Goal: Book appointment/travel/reservation

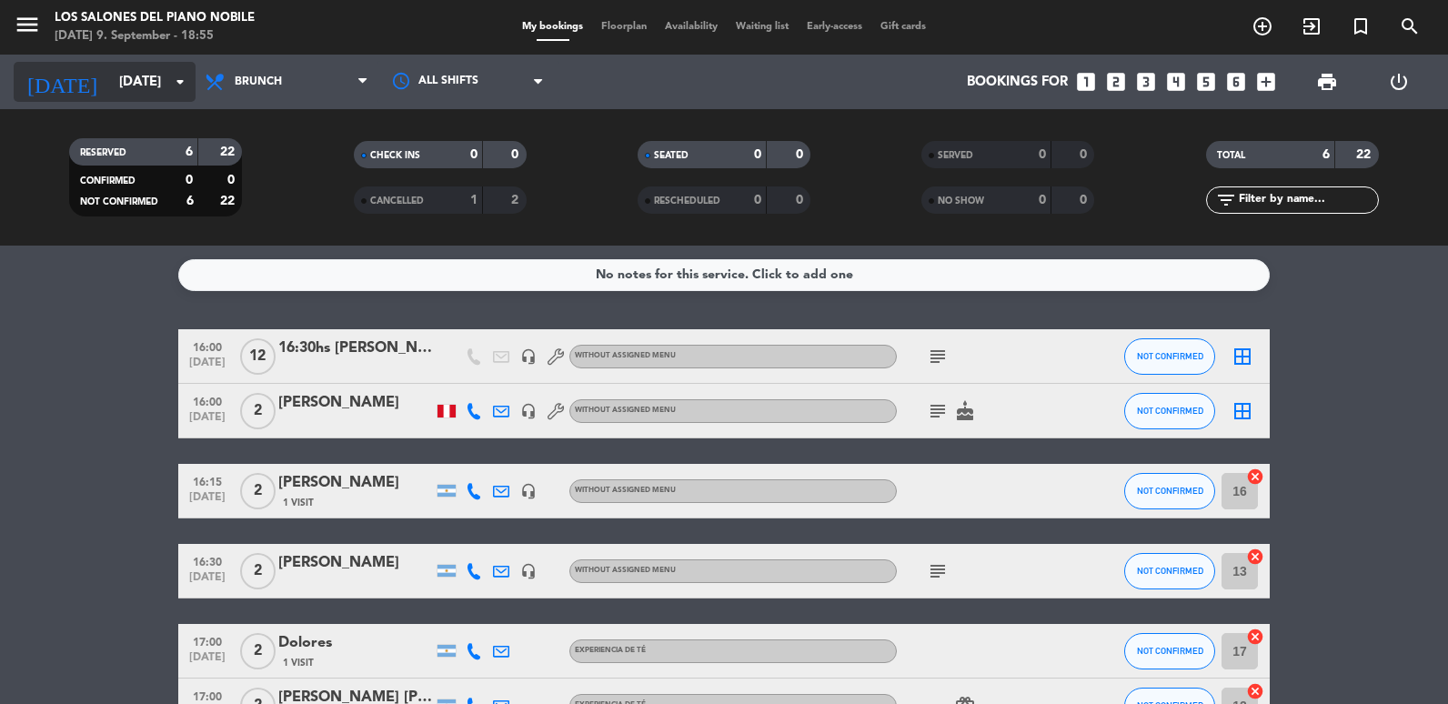
scroll to position [91, 0]
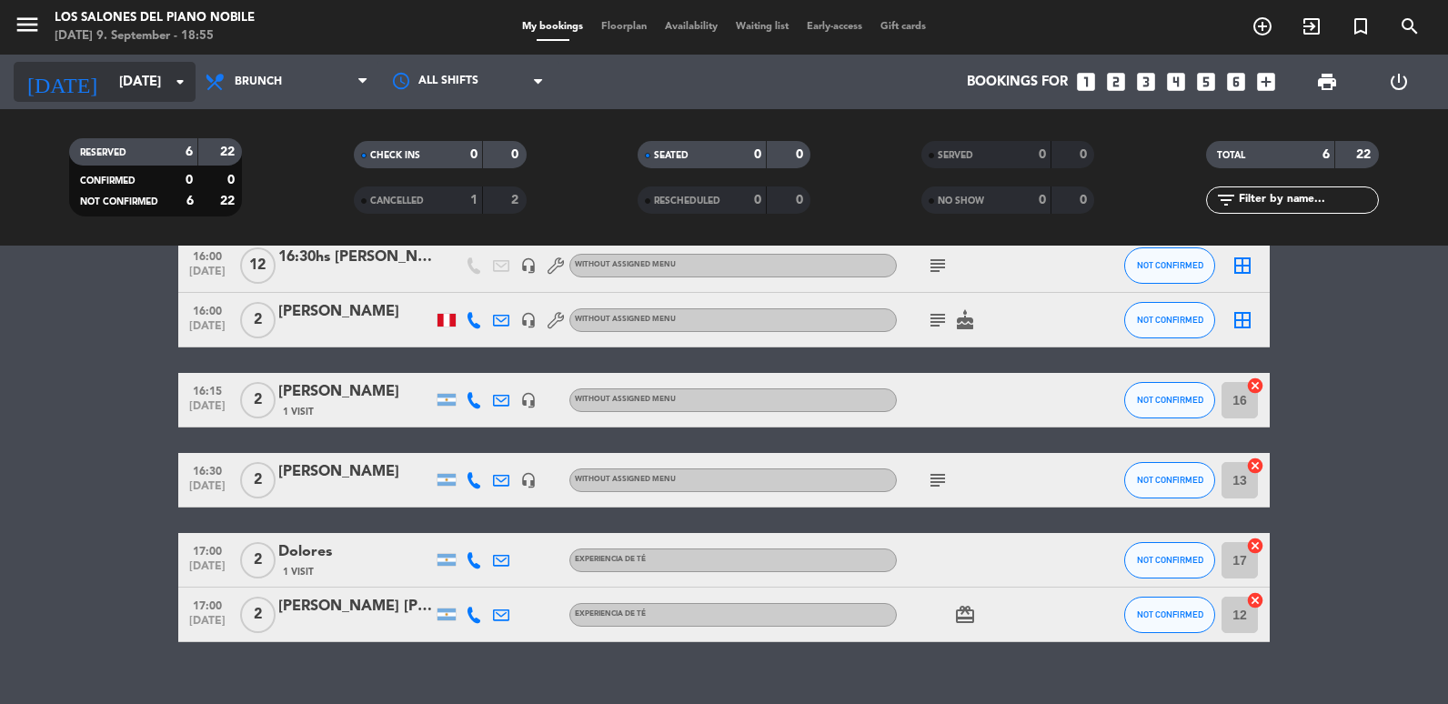
click at [122, 63] on div "[DATE] [DATE] arrow_drop_down" at bounding box center [105, 82] width 182 height 40
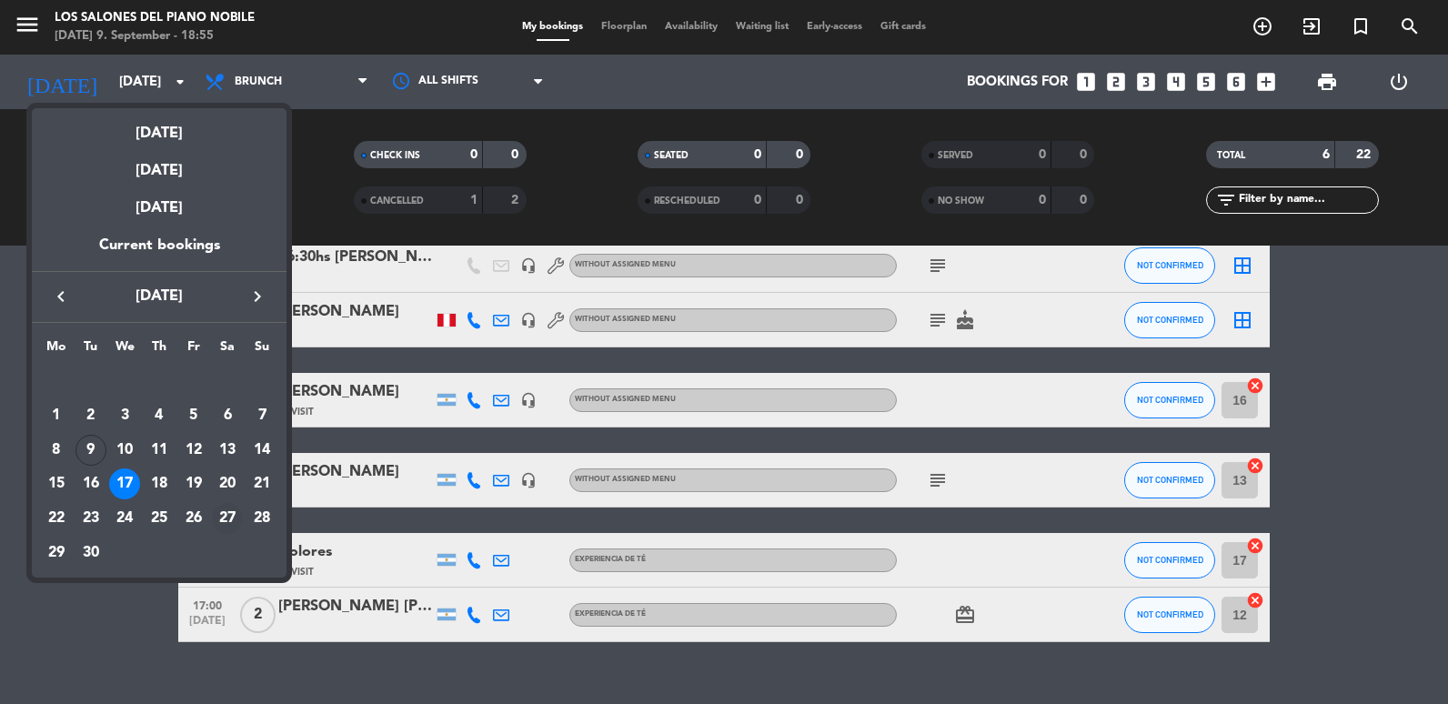
click at [229, 517] on div "27" at bounding box center [227, 518] width 31 height 31
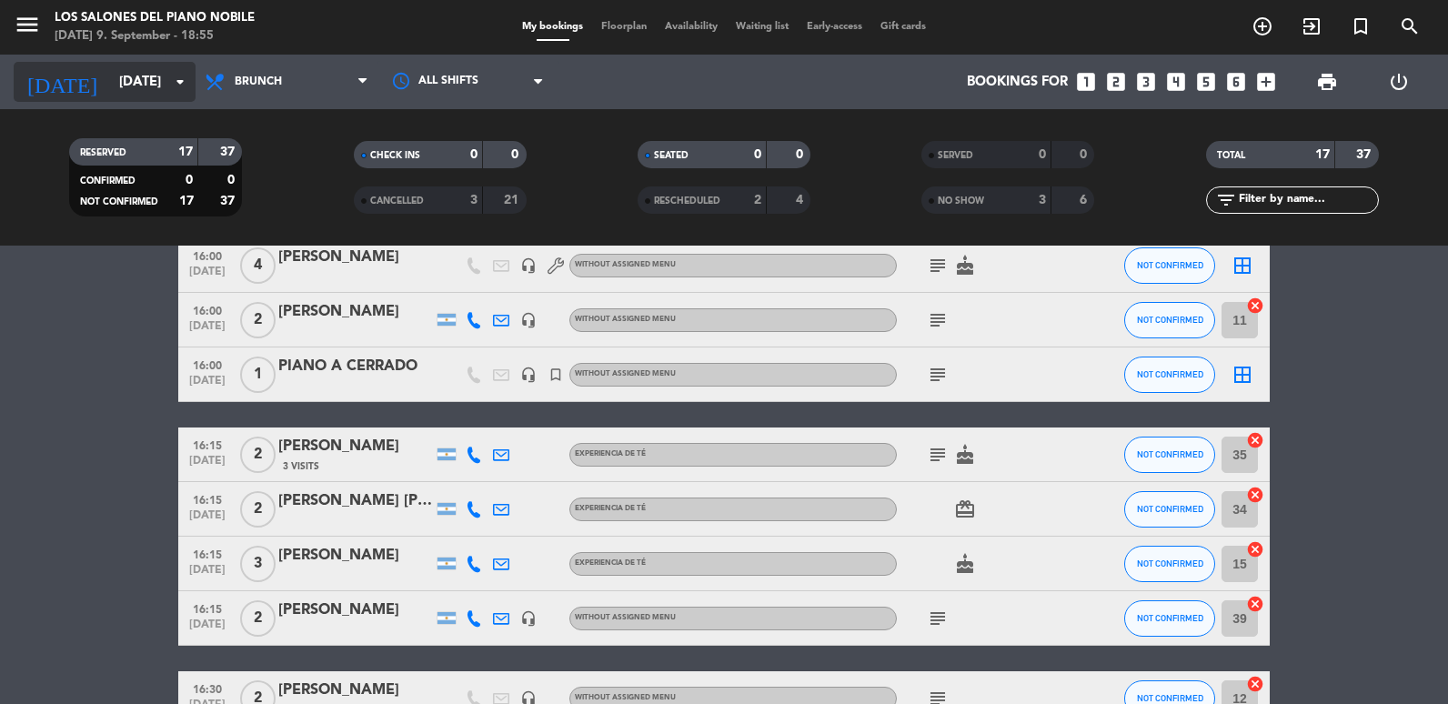
click at [142, 96] on input "[DATE]" at bounding box center [197, 82] width 175 height 34
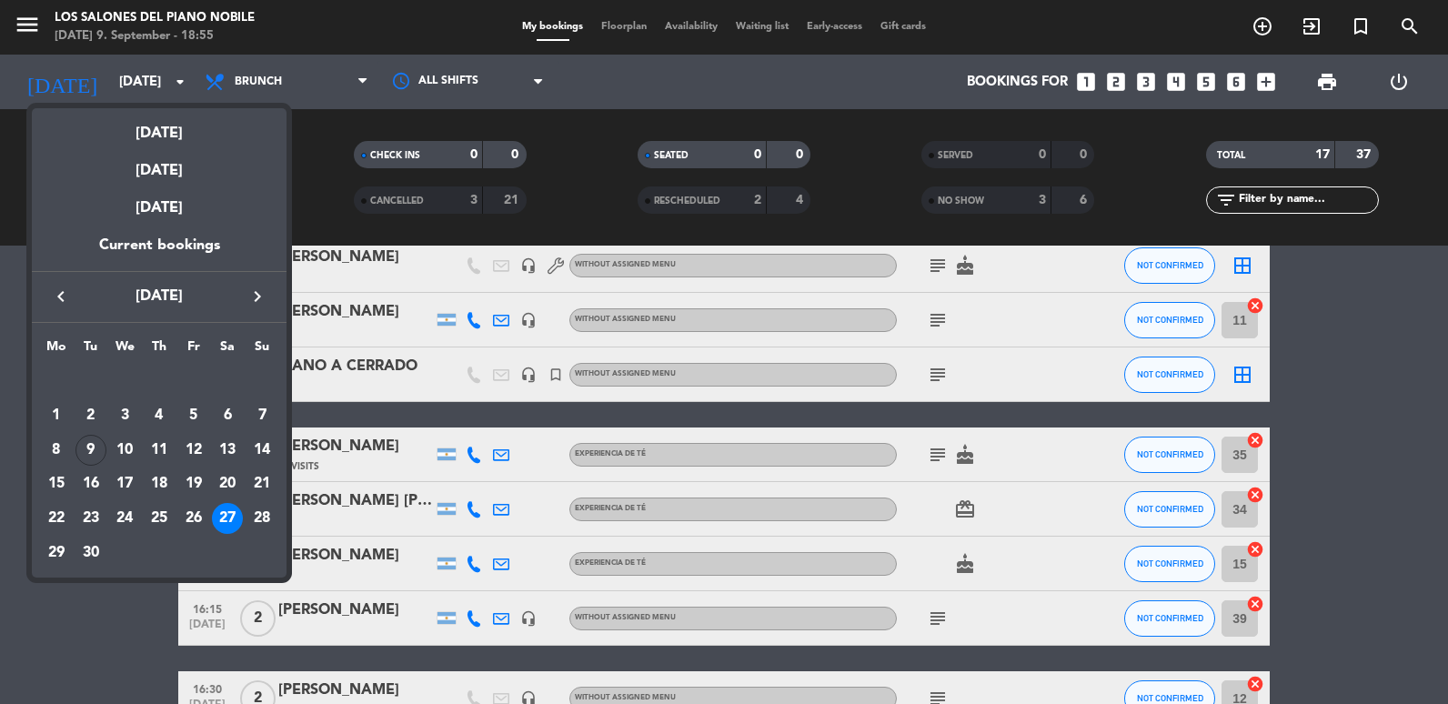
click at [250, 289] on icon "keyboard_arrow_right" at bounding box center [257, 297] width 22 height 22
click at [58, 288] on icon "keyboard_arrow_left" at bounding box center [61, 297] width 22 height 22
click at [95, 605] on div at bounding box center [724, 352] width 1448 height 704
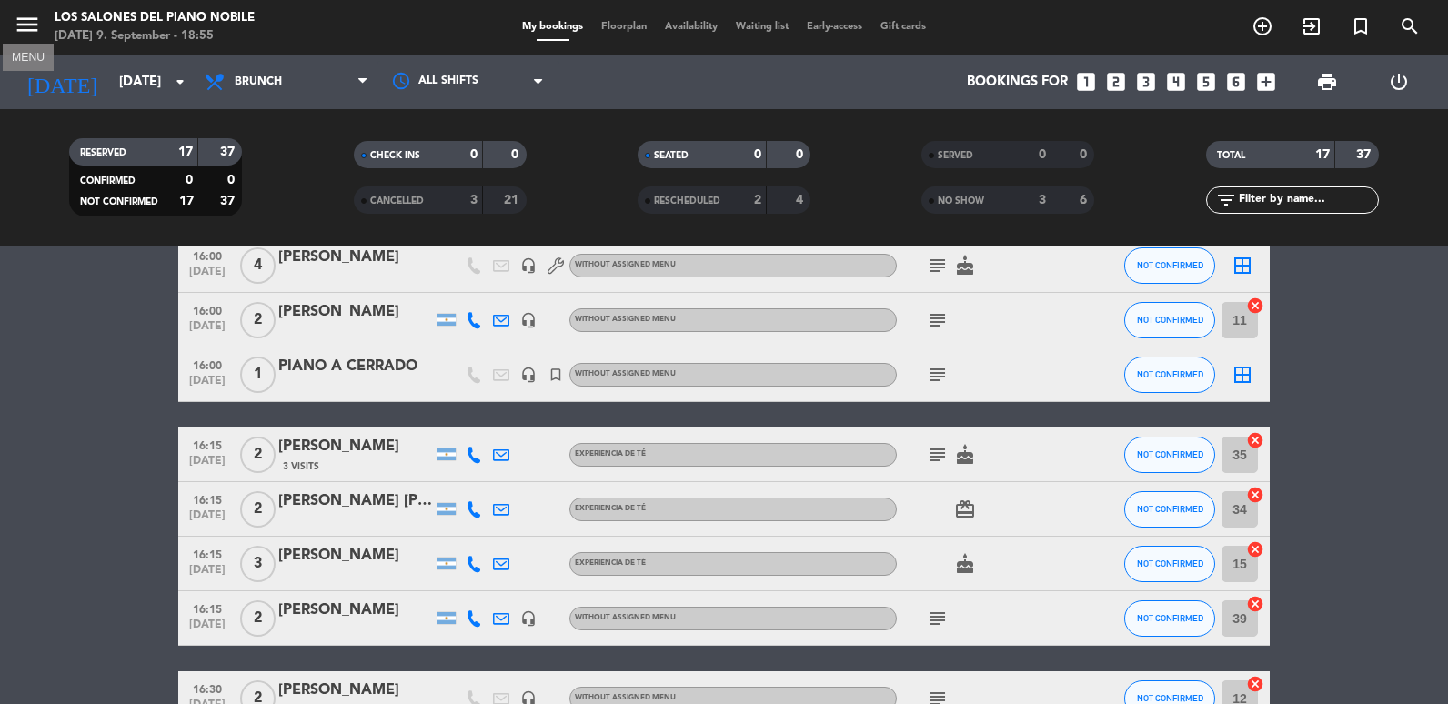
click at [33, 28] on icon "menu" at bounding box center [27, 24] width 27 height 27
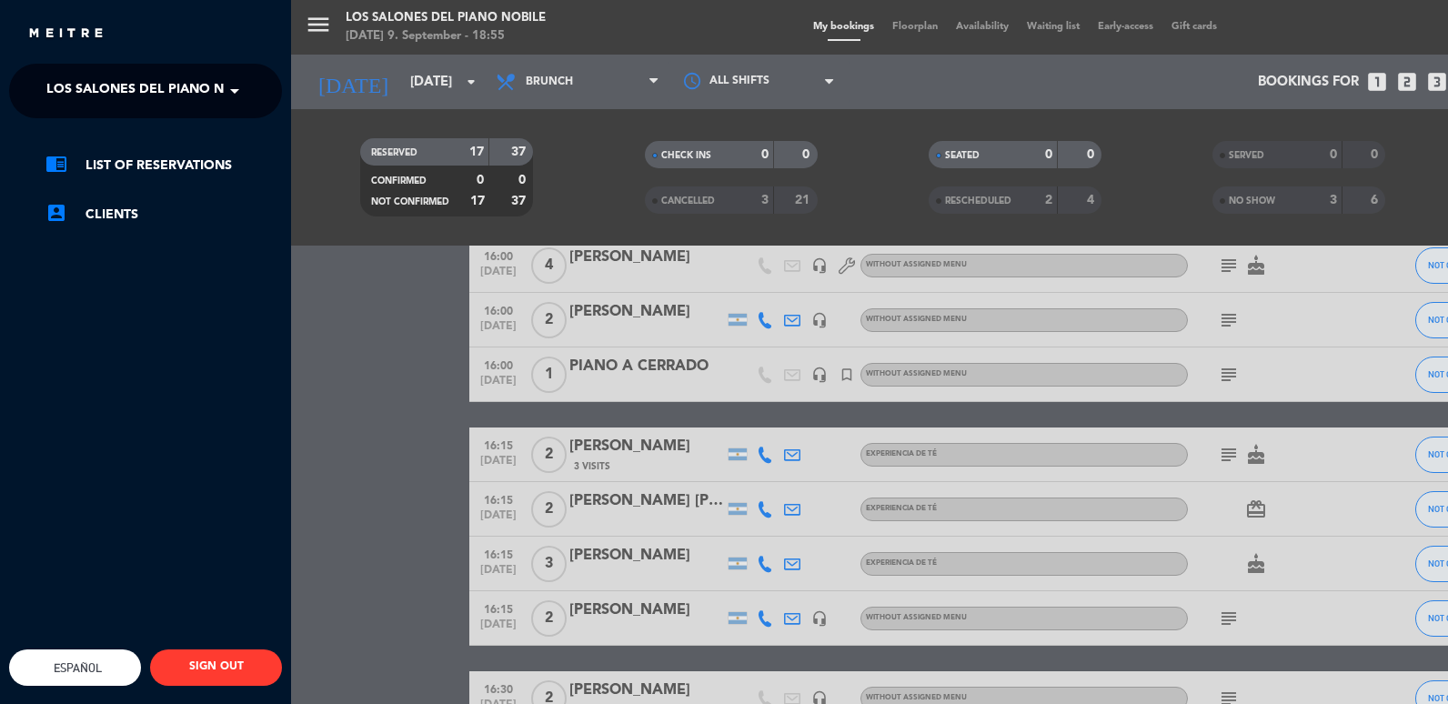
click at [229, 96] on span at bounding box center [239, 91] width 31 height 38
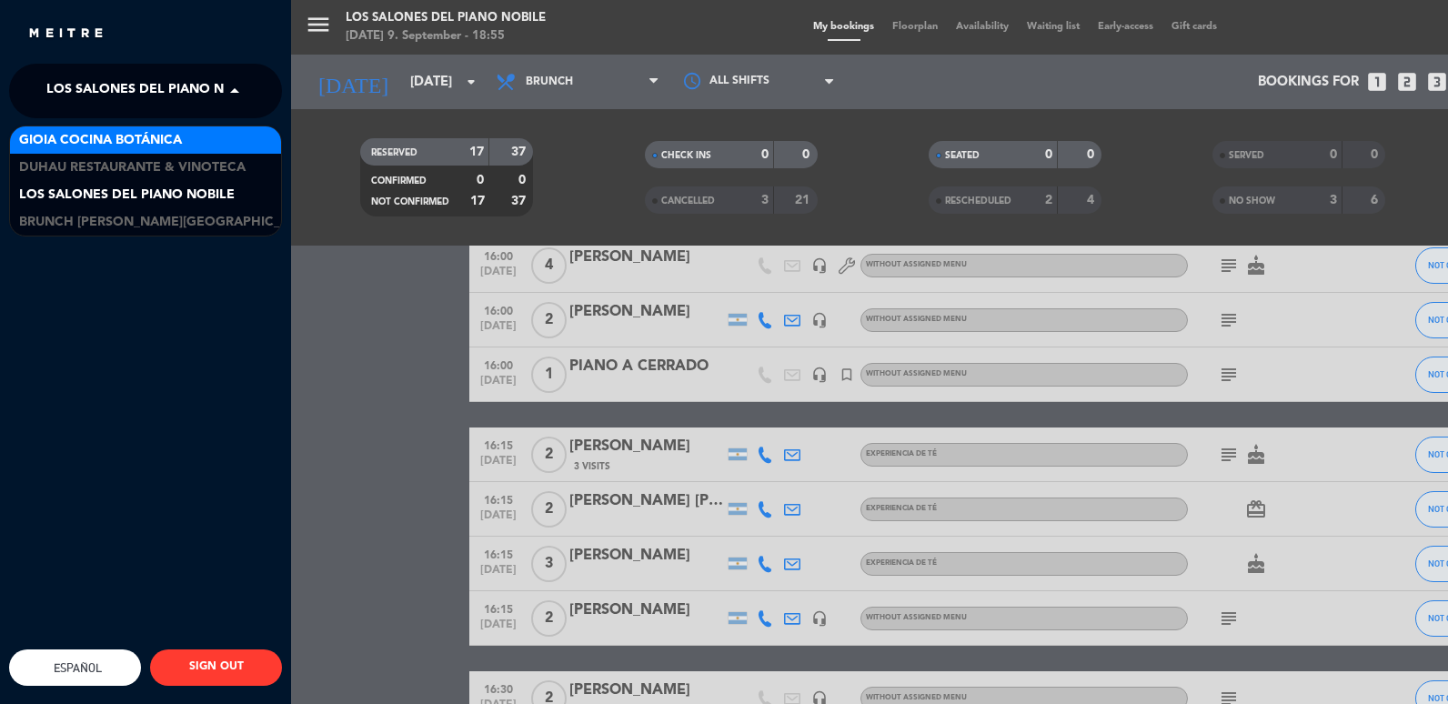
click at [178, 140] on span "Gioia Cocina Botánica" at bounding box center [100, 140] width 163 height 21
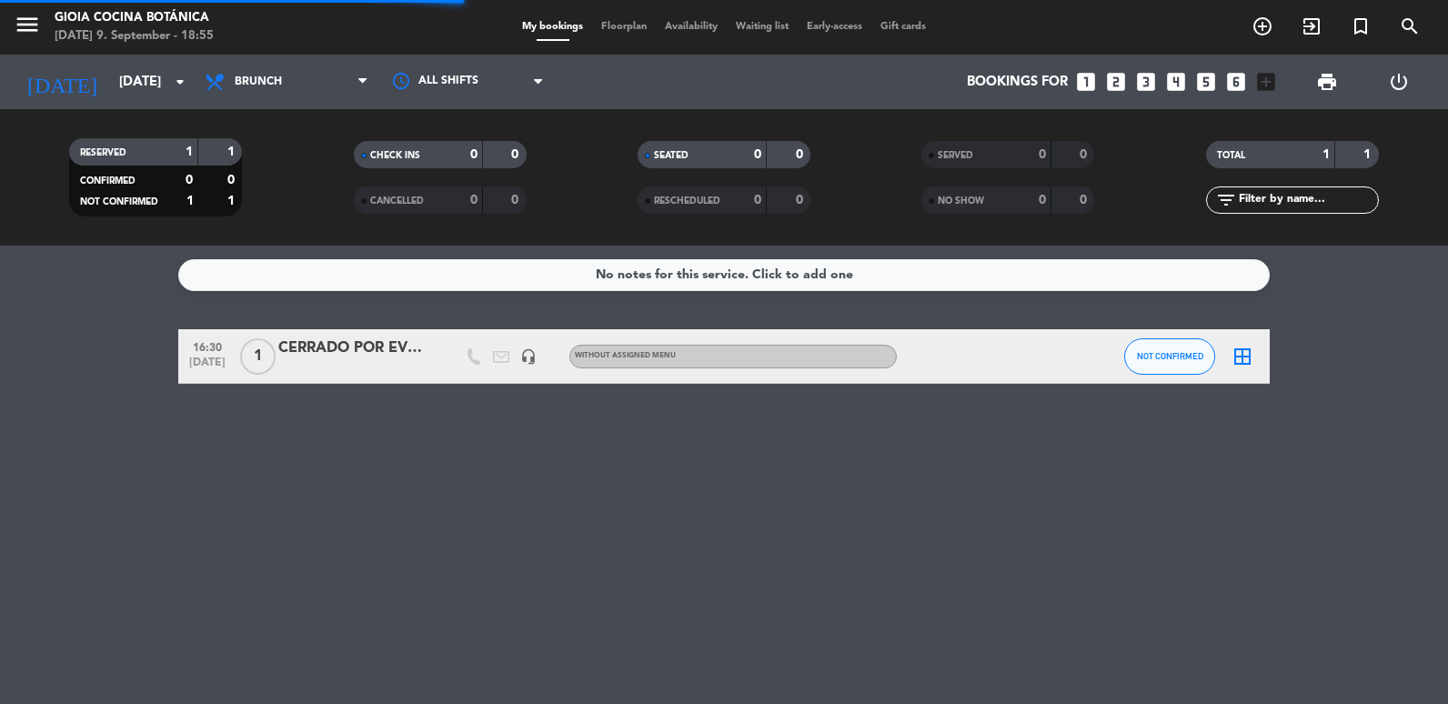
scroll to position [0, 0]
click at [343, 352] on div "CERRADO POR EVNTO" at bounding box center [355, 349] width 155 height 24
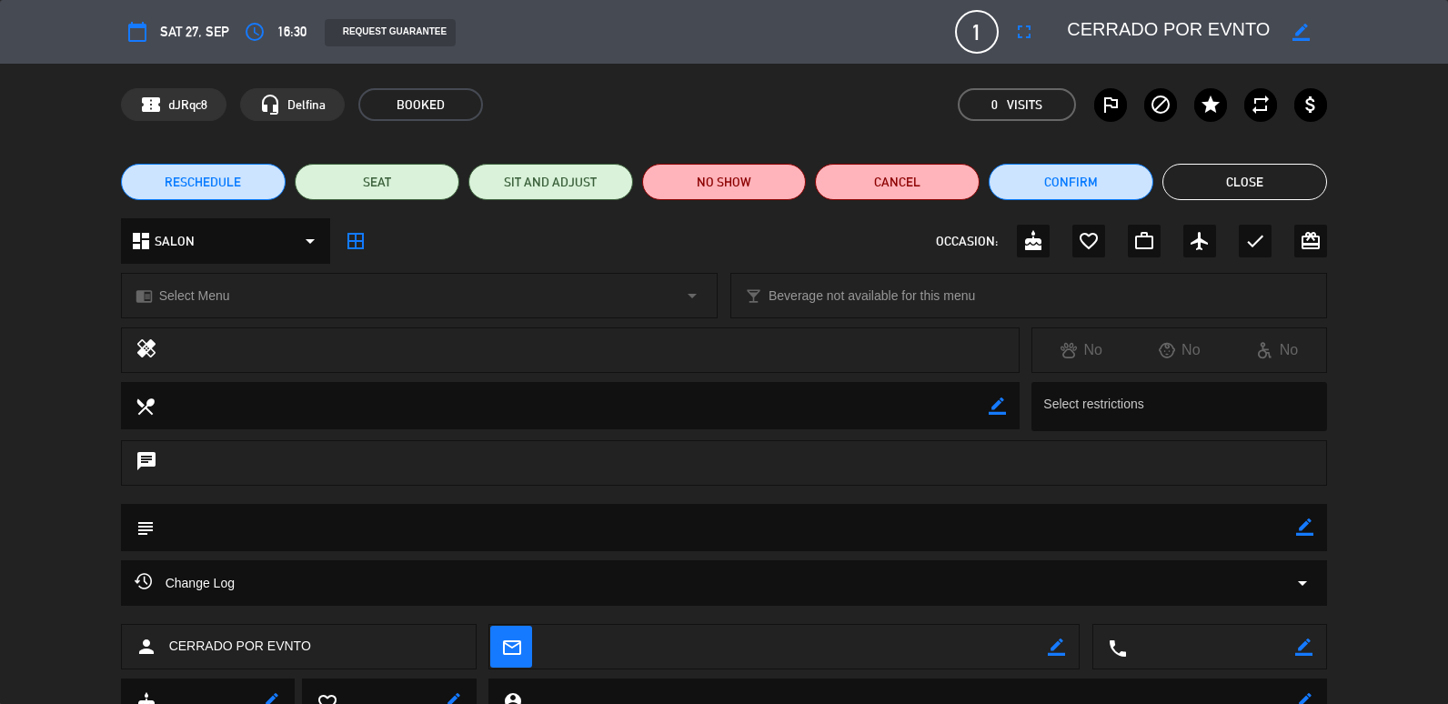
click at [1253, 192] on button "Close" at bounding box center [1244, 182] width 165 height 36
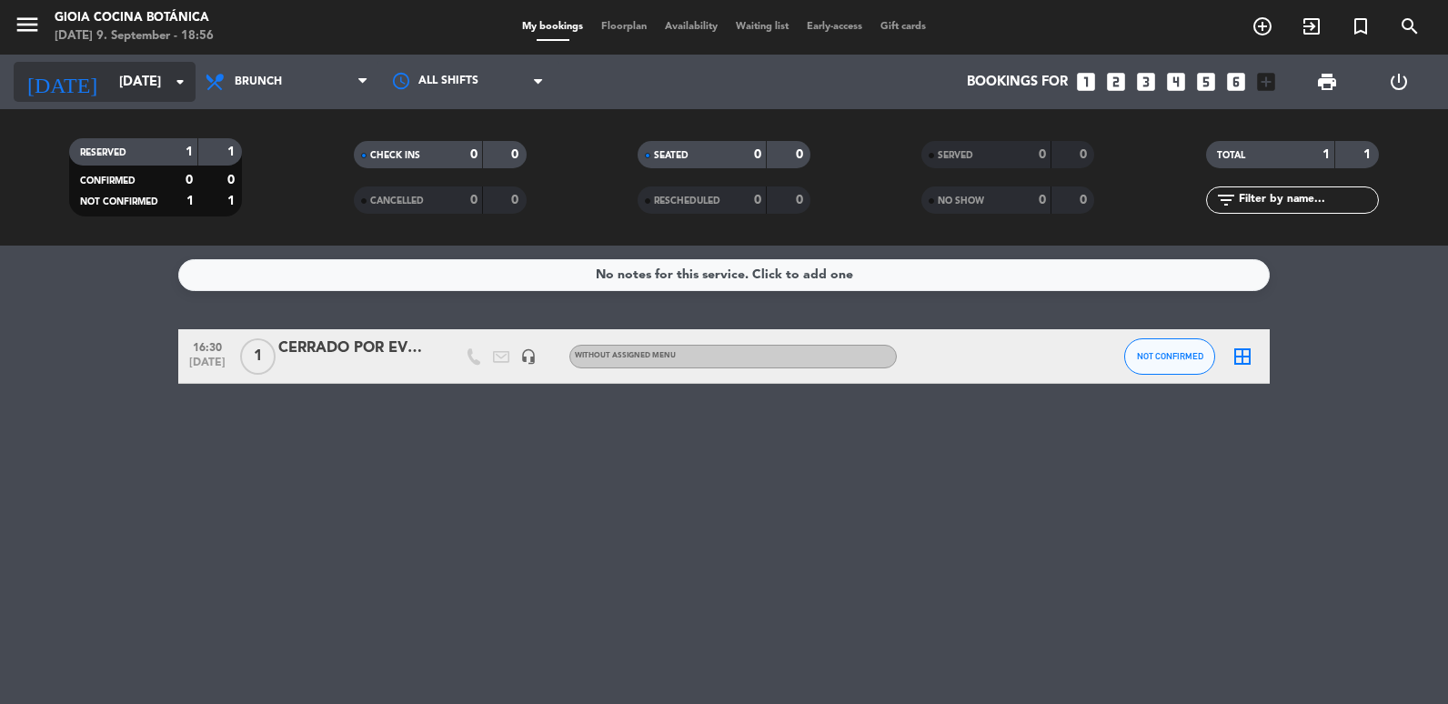
click at [113, 97] on input "[DATE]" at bounding box center [197, 82] width 175 height 34
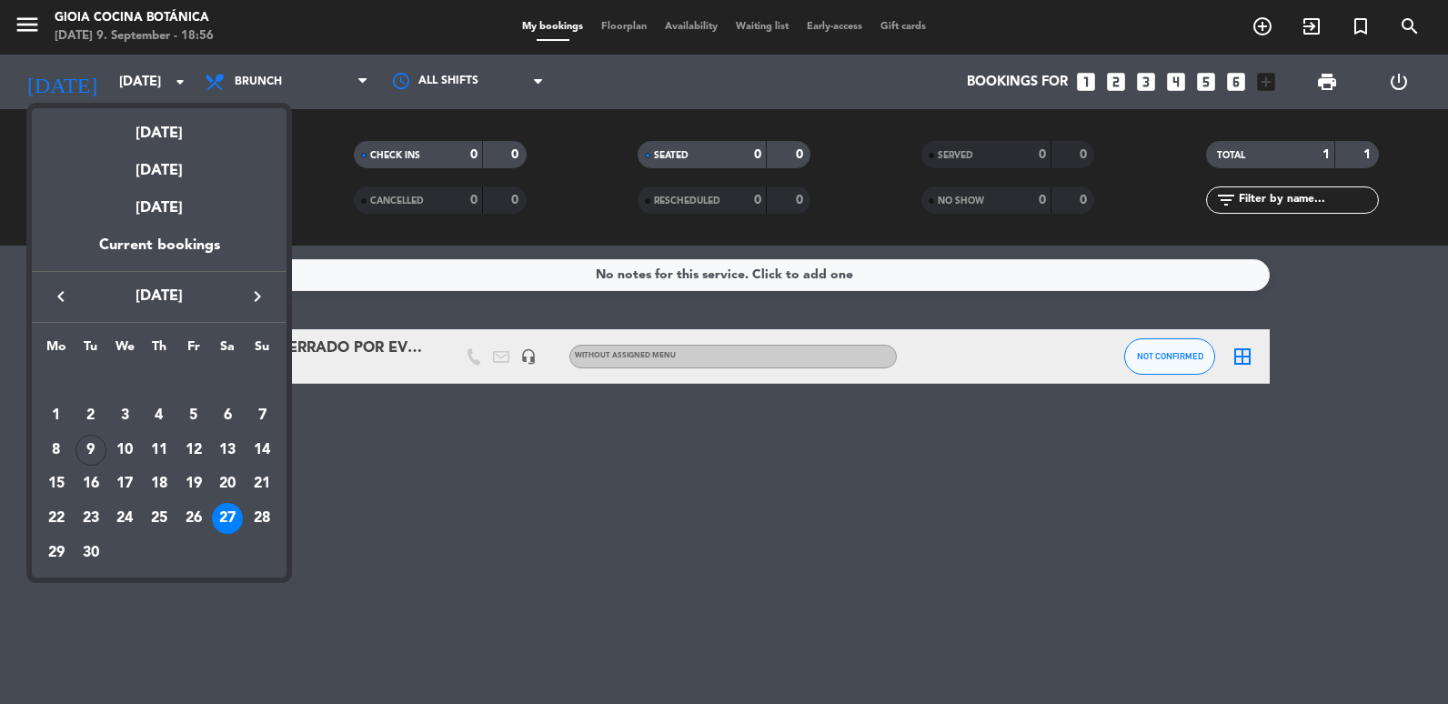
click at [21, 38] on div at bounding box center [724, 352] width 1448 height 704
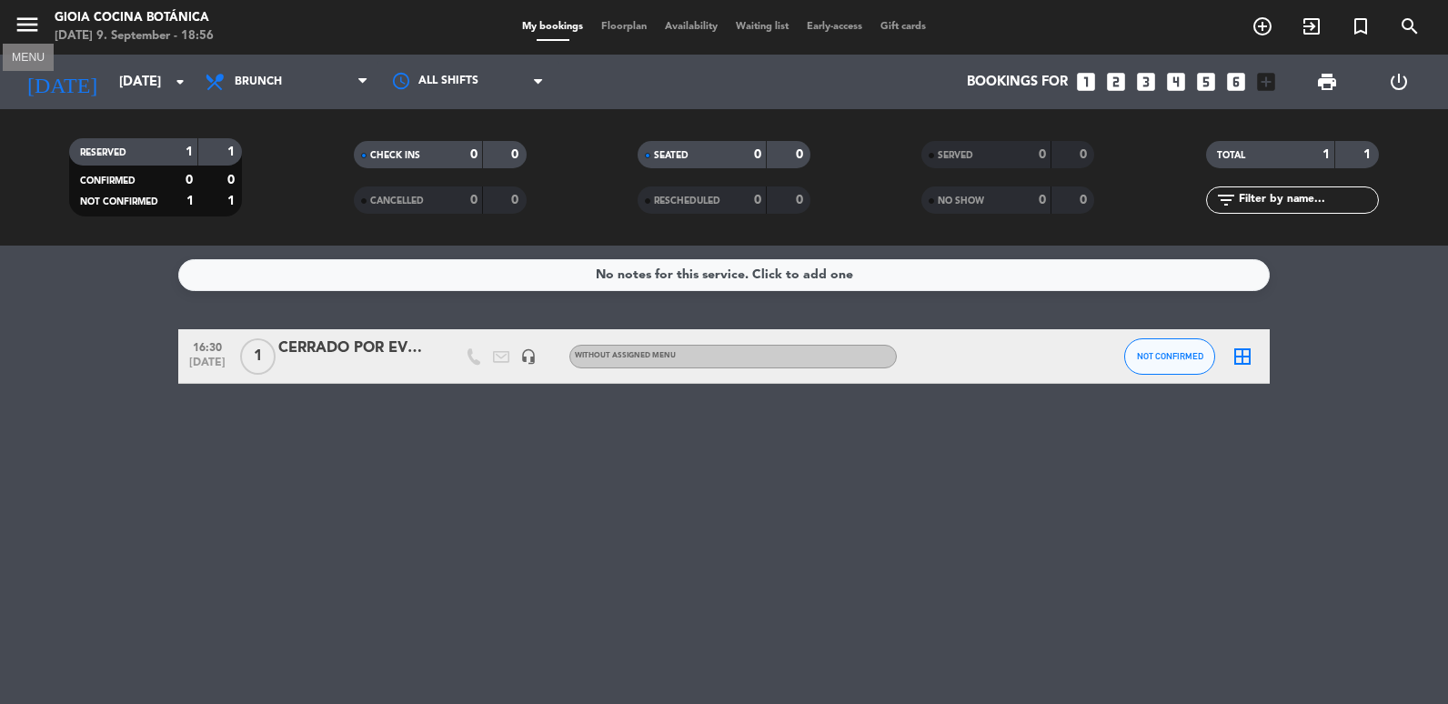
click at [21, 38] on icon "menu" at bounding box center [27, 24] width 27 height 27
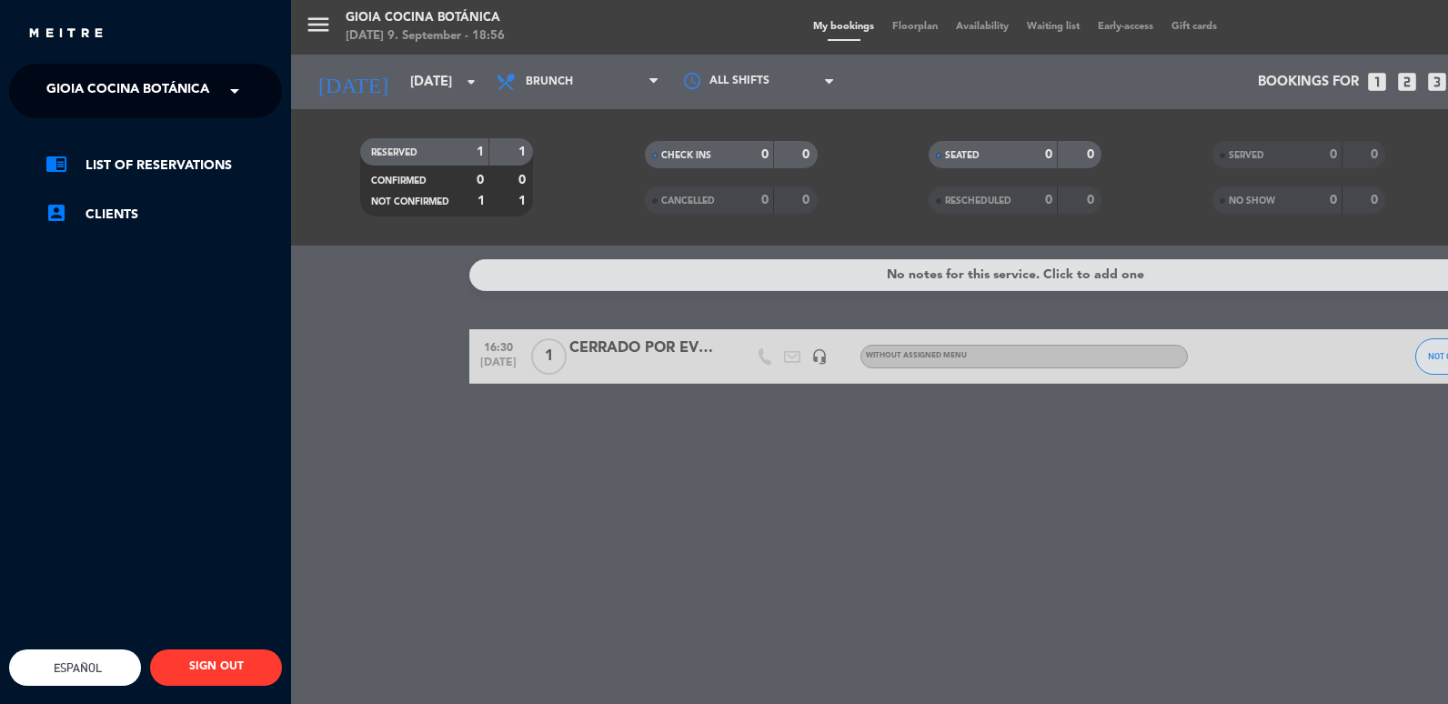
click at [238, 90] on span at bounding box center [239, 91] width 31 height 38
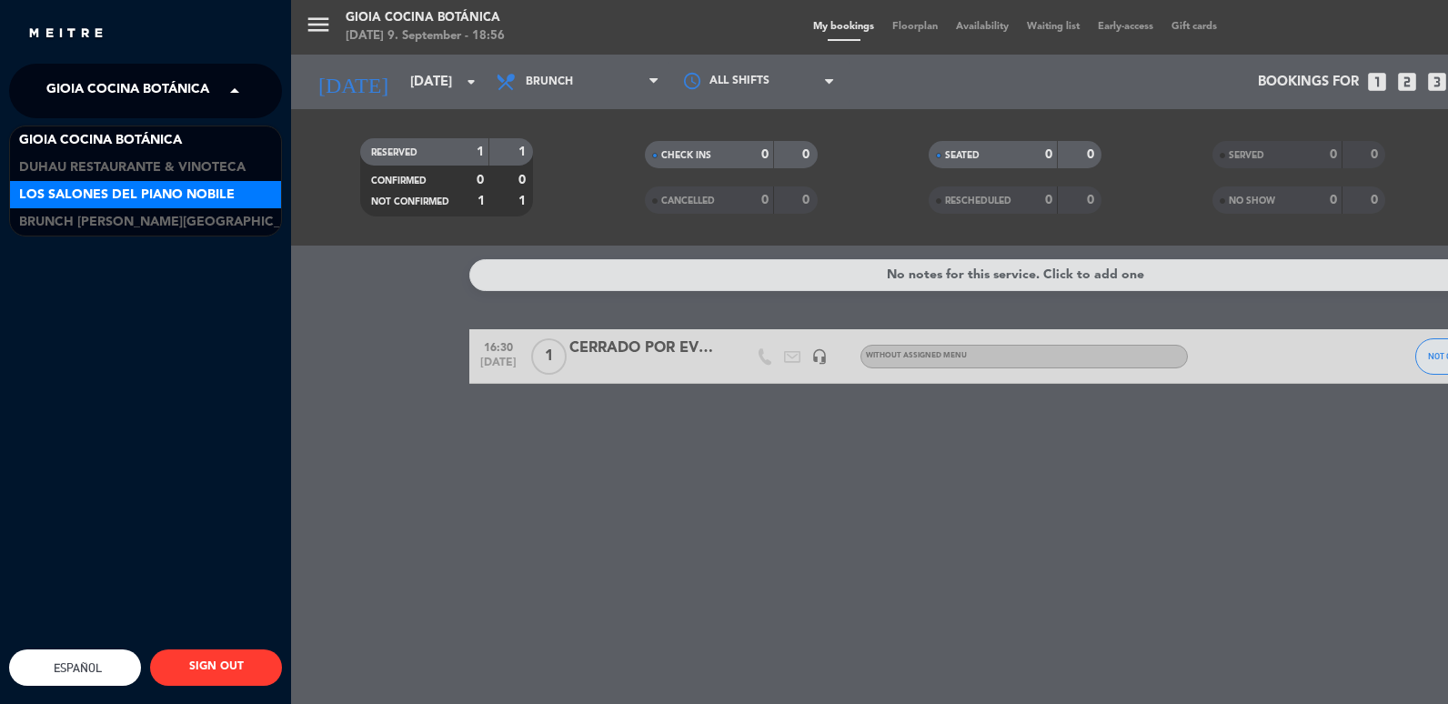
click at [148, 190] on span "Los Salones del Piano Nobile" at bounding box center [127, 195] width 216 height 21
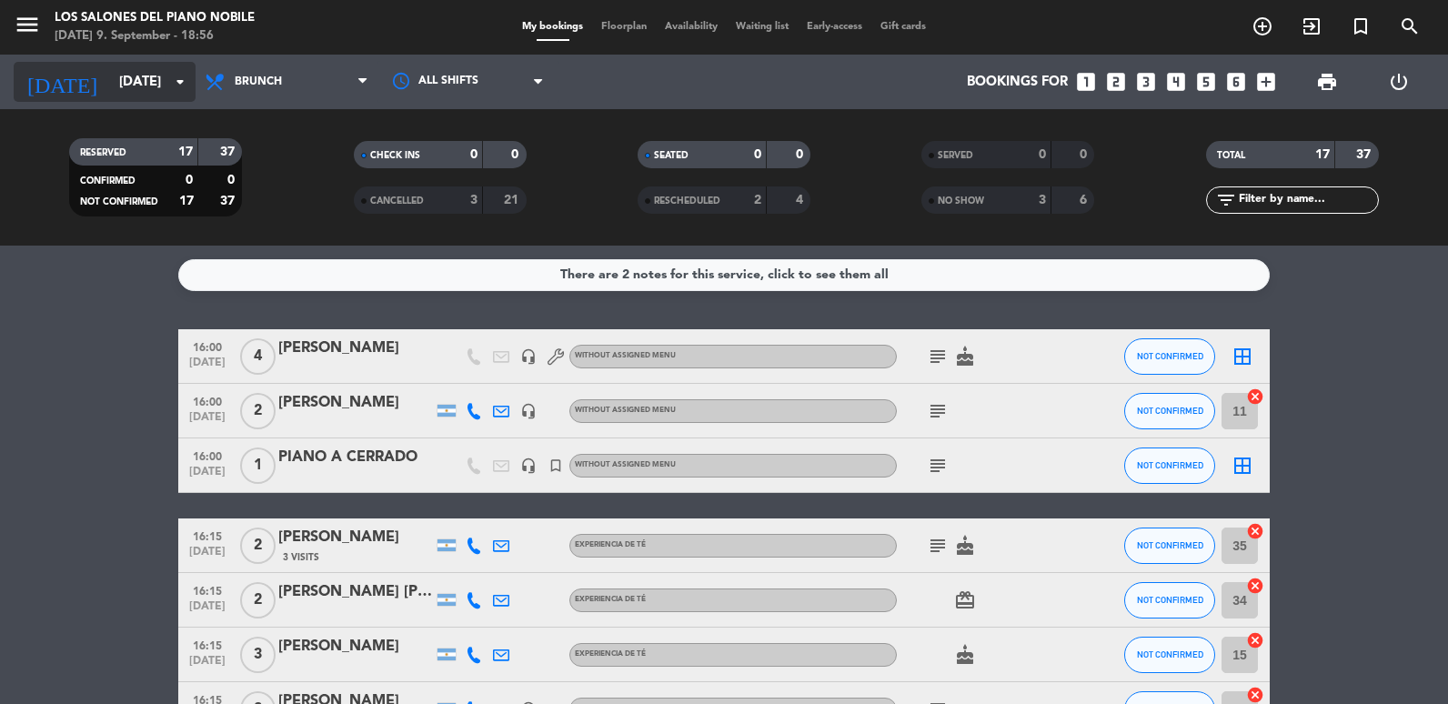
click at [110, 88] on input "[DATE]" at bounding box center [197, 82] width 175 height 34
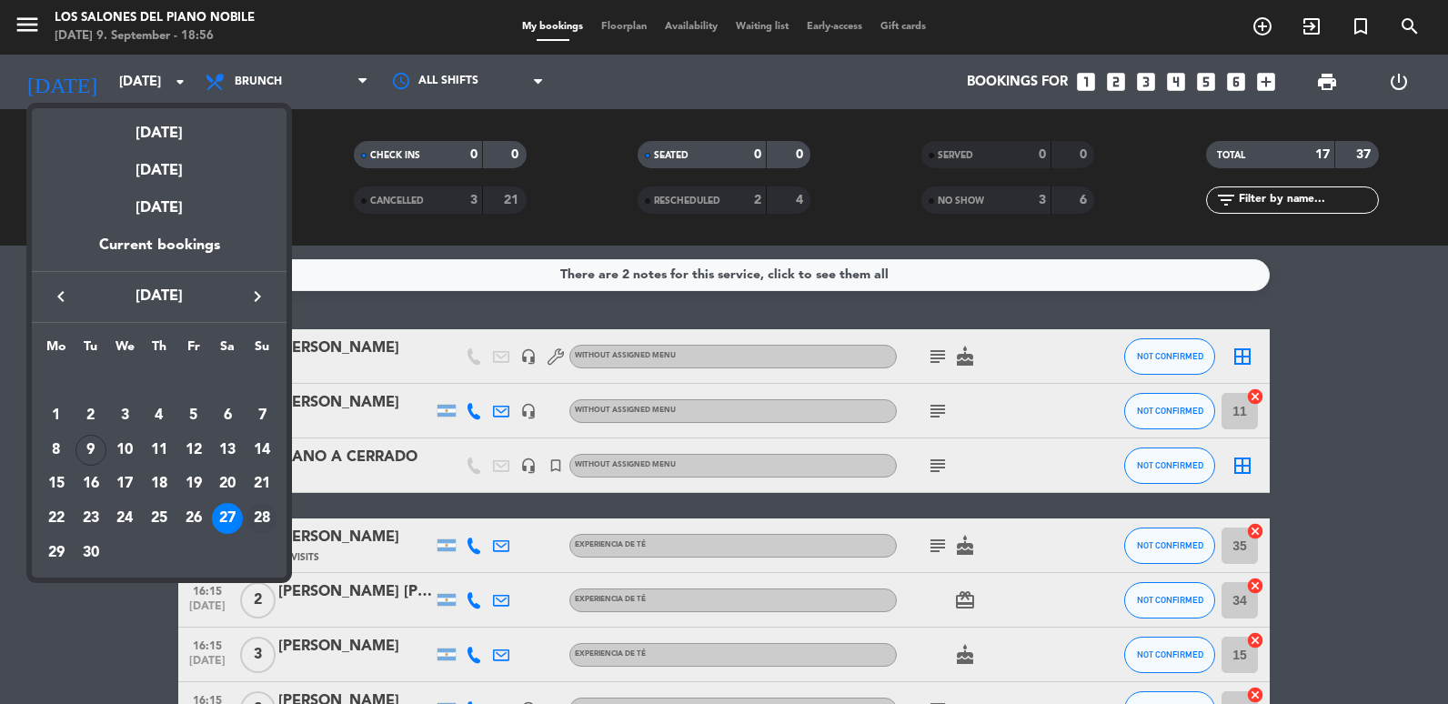
click at [267, 531] on div "28" at bounding box center [261, 518] width 31 height 31
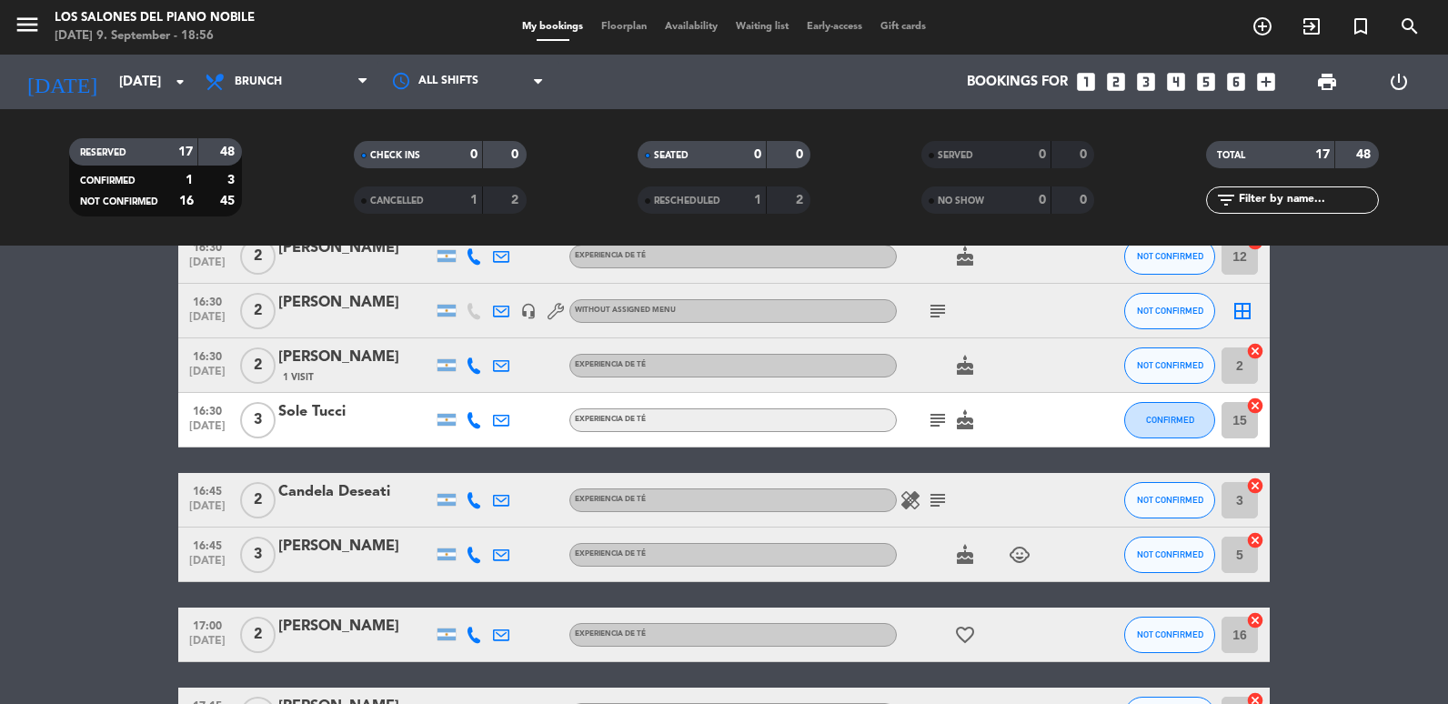
scroll to position [637, 0]
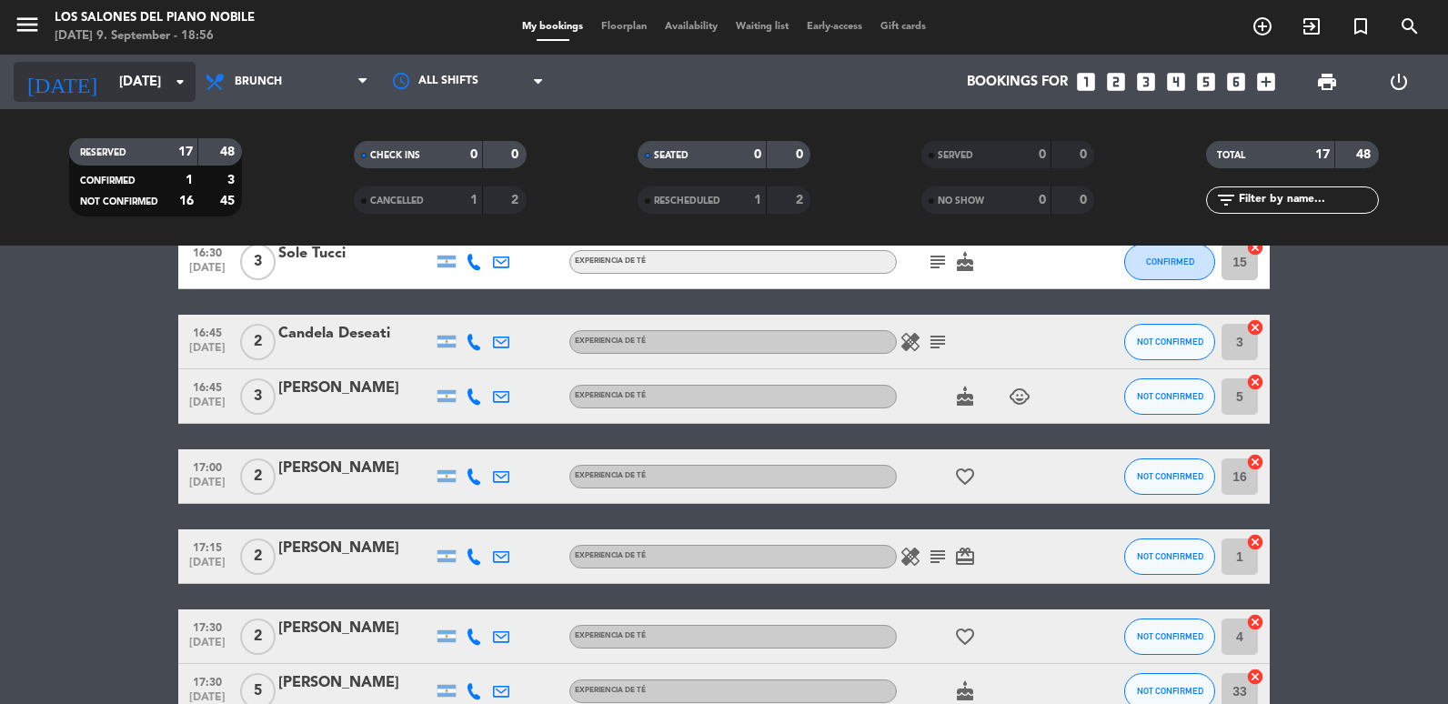
click at [76, 99] on div "[DATE] [DATE] arrow_drop_down" at bounding box center [105, 82] width 182 height 40
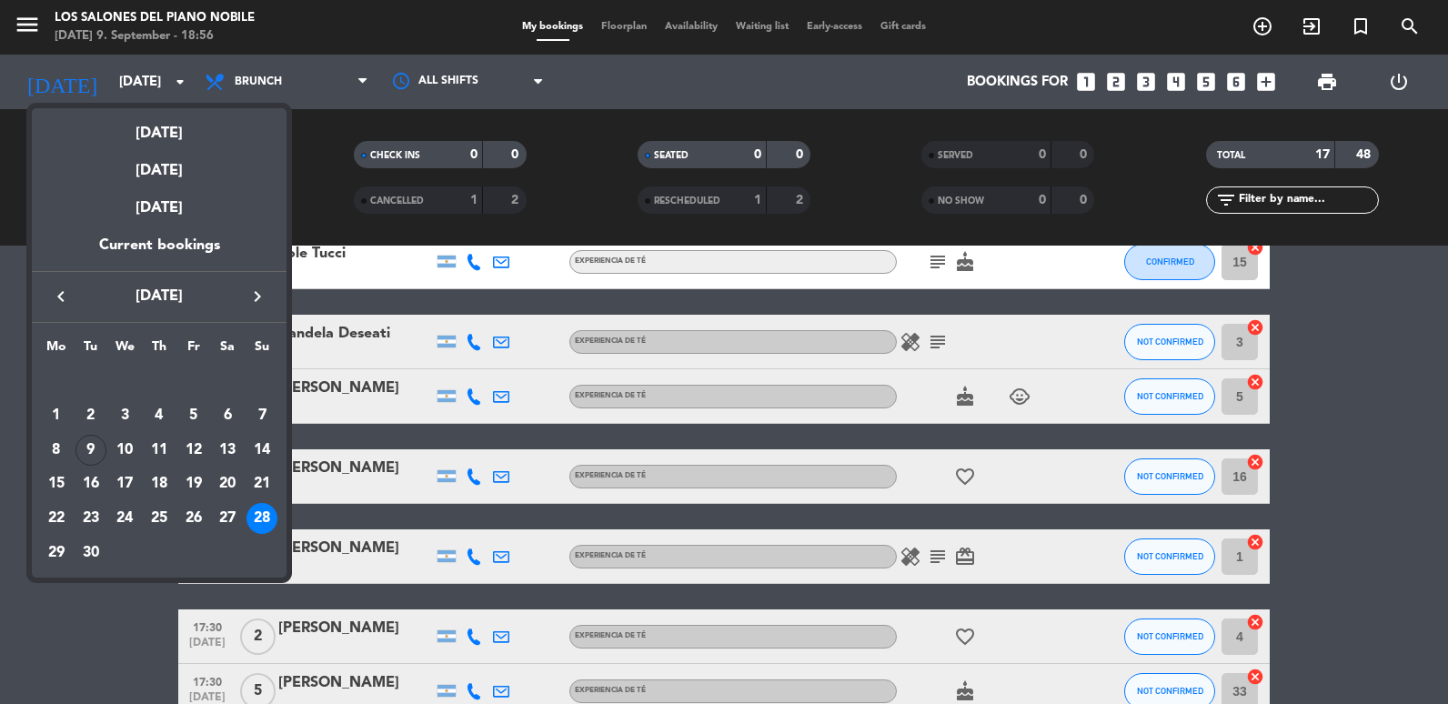
click at [262, 300] on icon "keyboard_arrow_right" at bounding box center [257, 297] width 22 height 22
click at [228, 450] on div "11" at bounding box center [227, 450] width 31 height 31
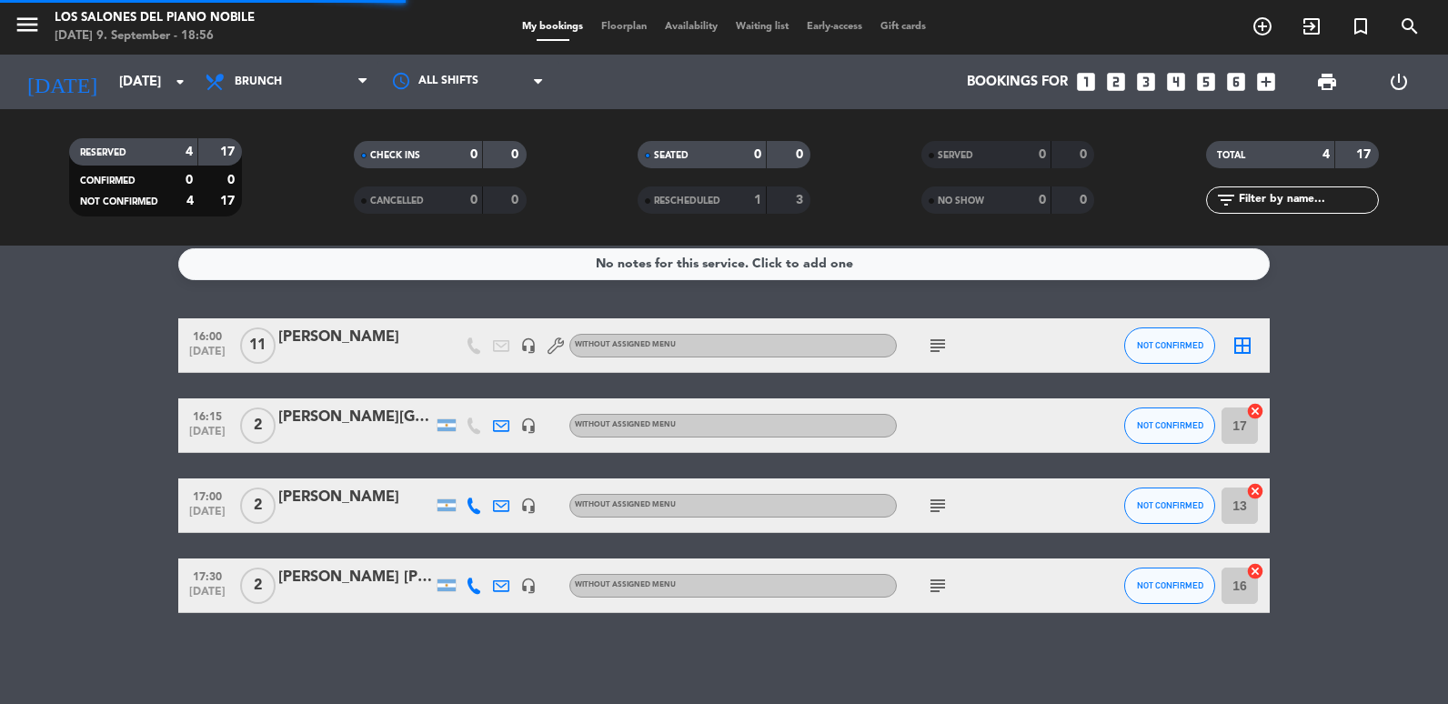
scroll to position [11, 0]
click at [110, 85] on input "[DATE]" at bounding box center [197, 82] width 175 height 34
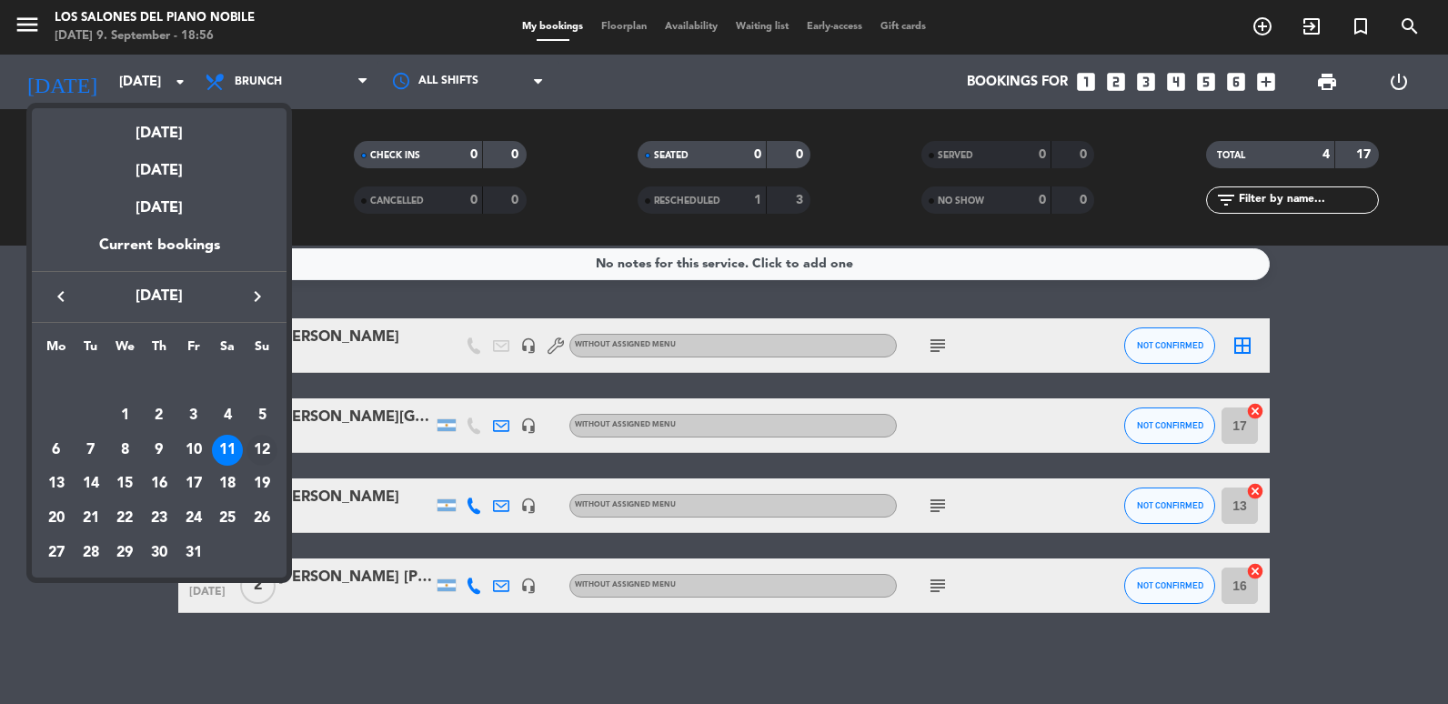
click at [271, 444] on div "12" at bounding box center [261, 450] width 31 height 31
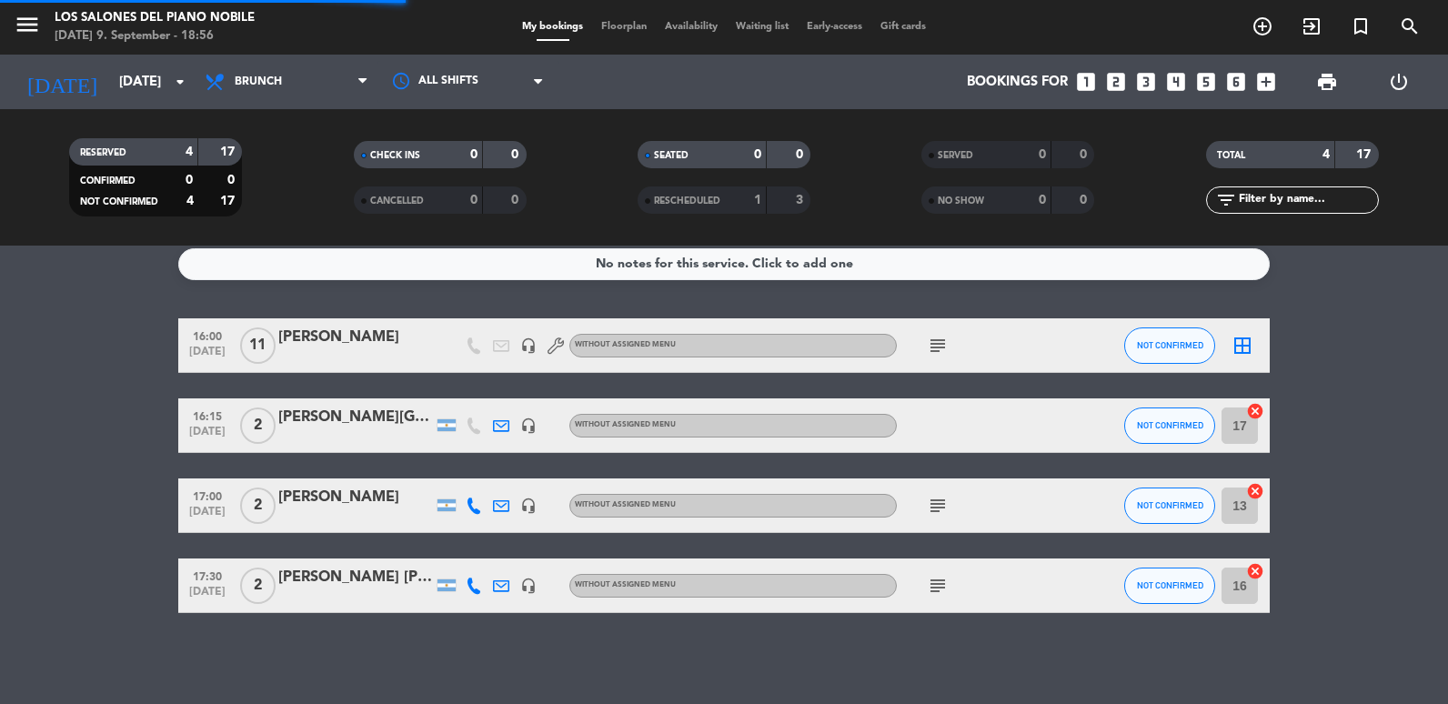
scroll to position [0, 0]
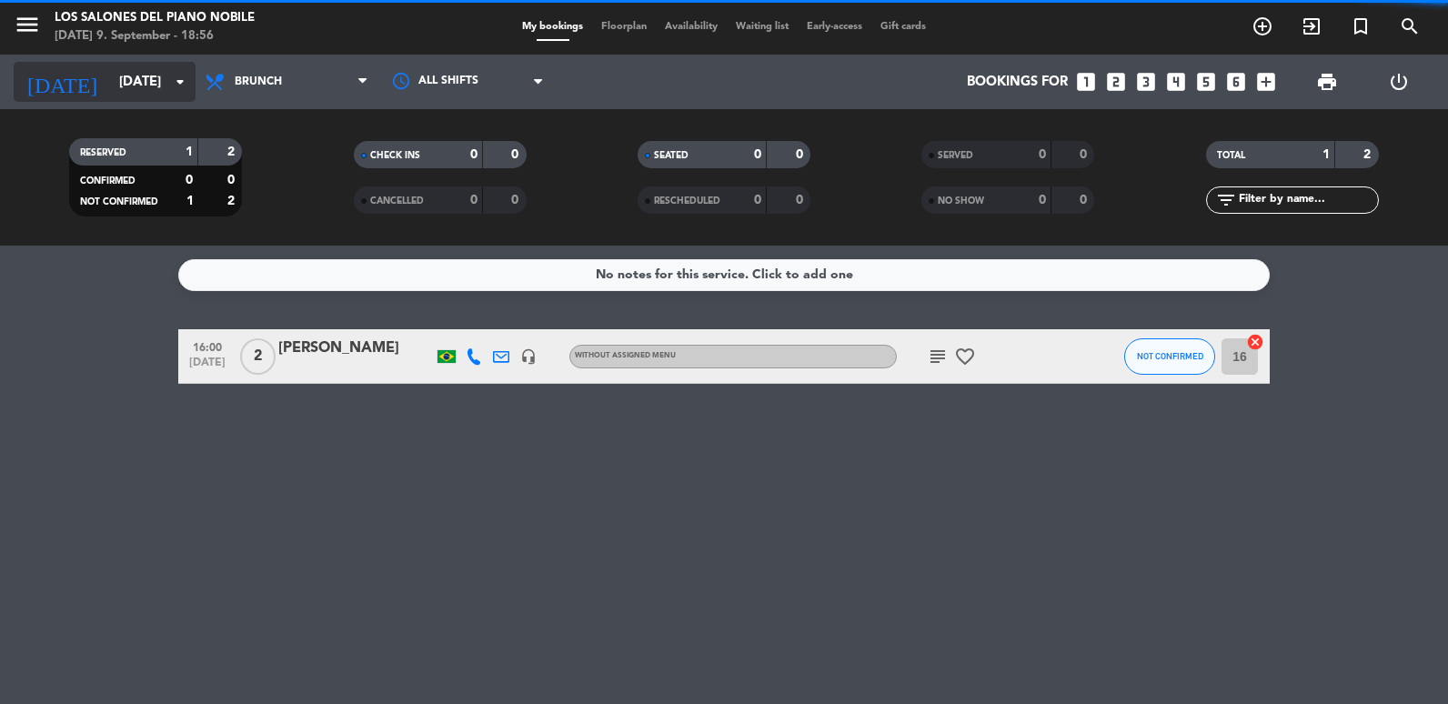
click at [110, 75] on input "[DATE]" at bounding box center [197, 82] width 175 height 34
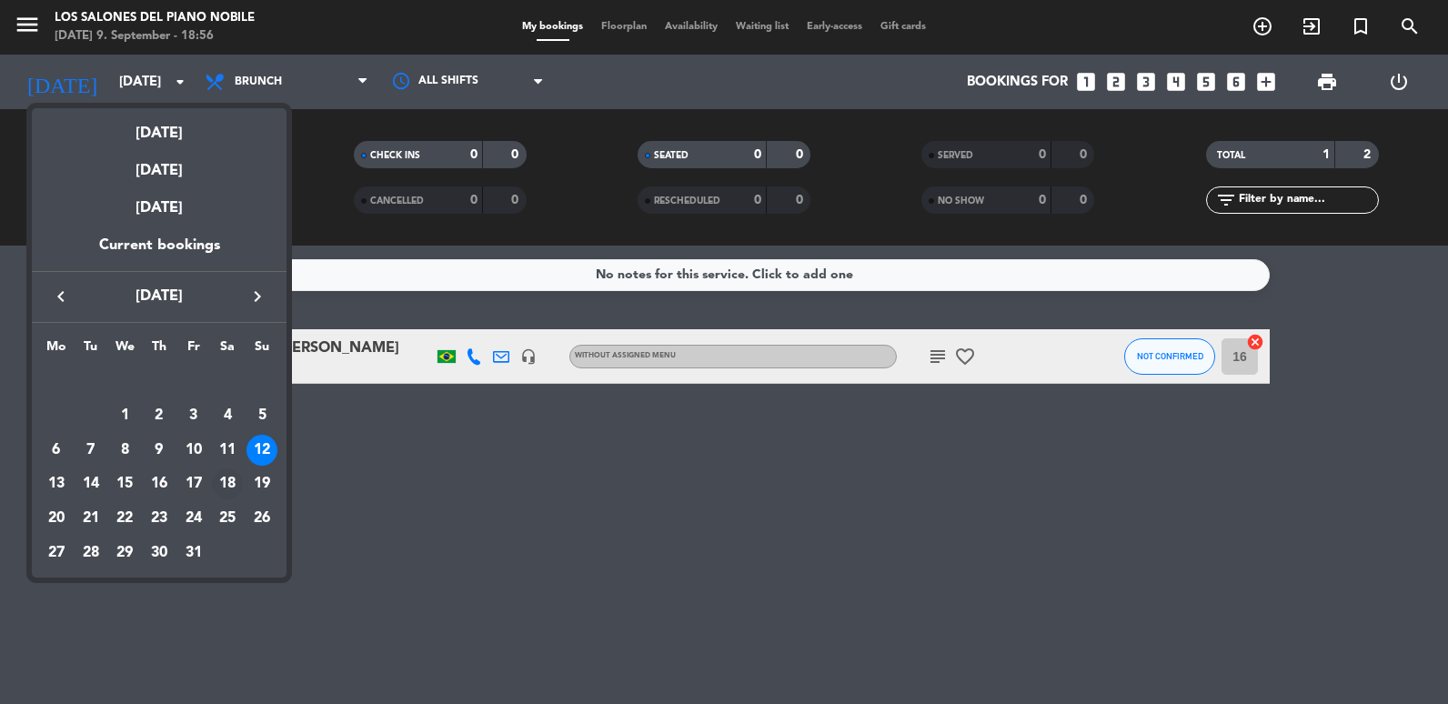
click at [227, 473] on div "18" at bounding box center [227, 483] width 31 height 31
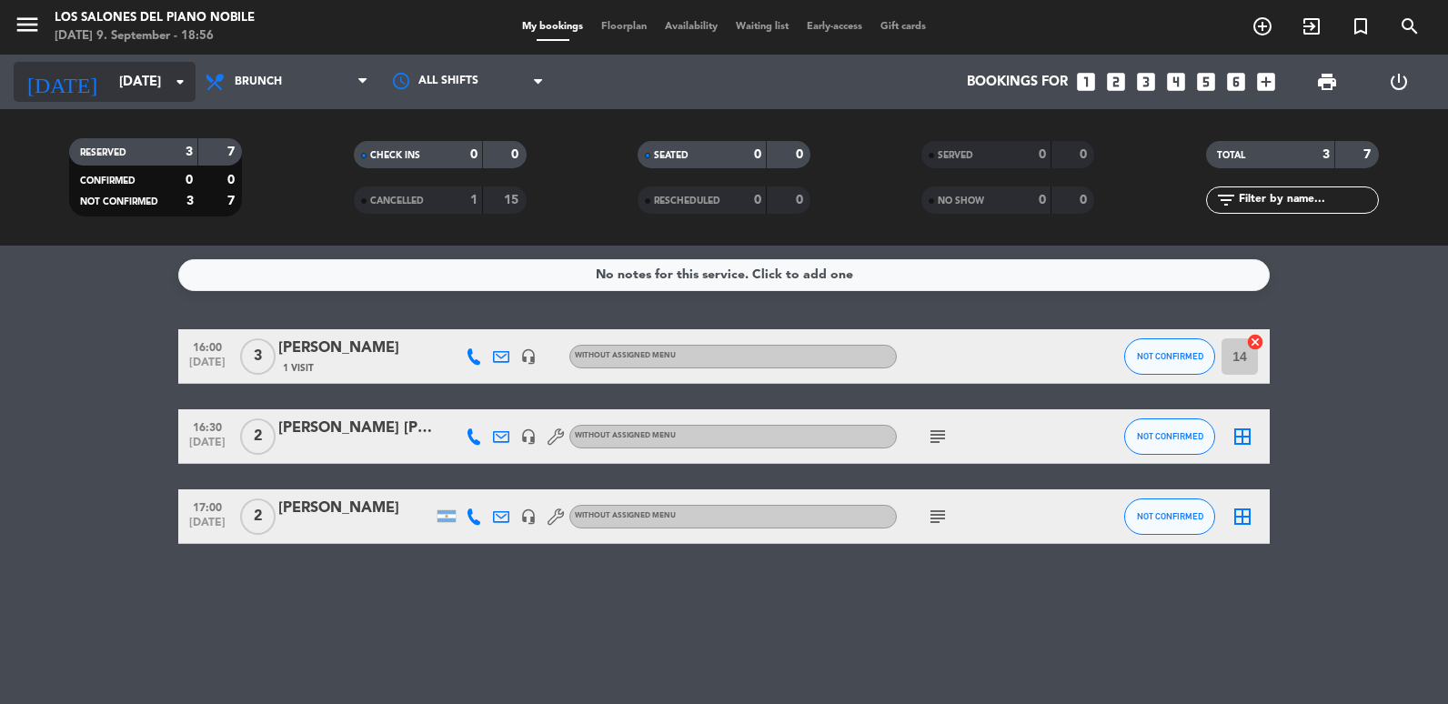
click at [135, 101] on div "[DATE] [DATE] arrow_drop_down" at bounding box center [105, 82] width 182 height 40
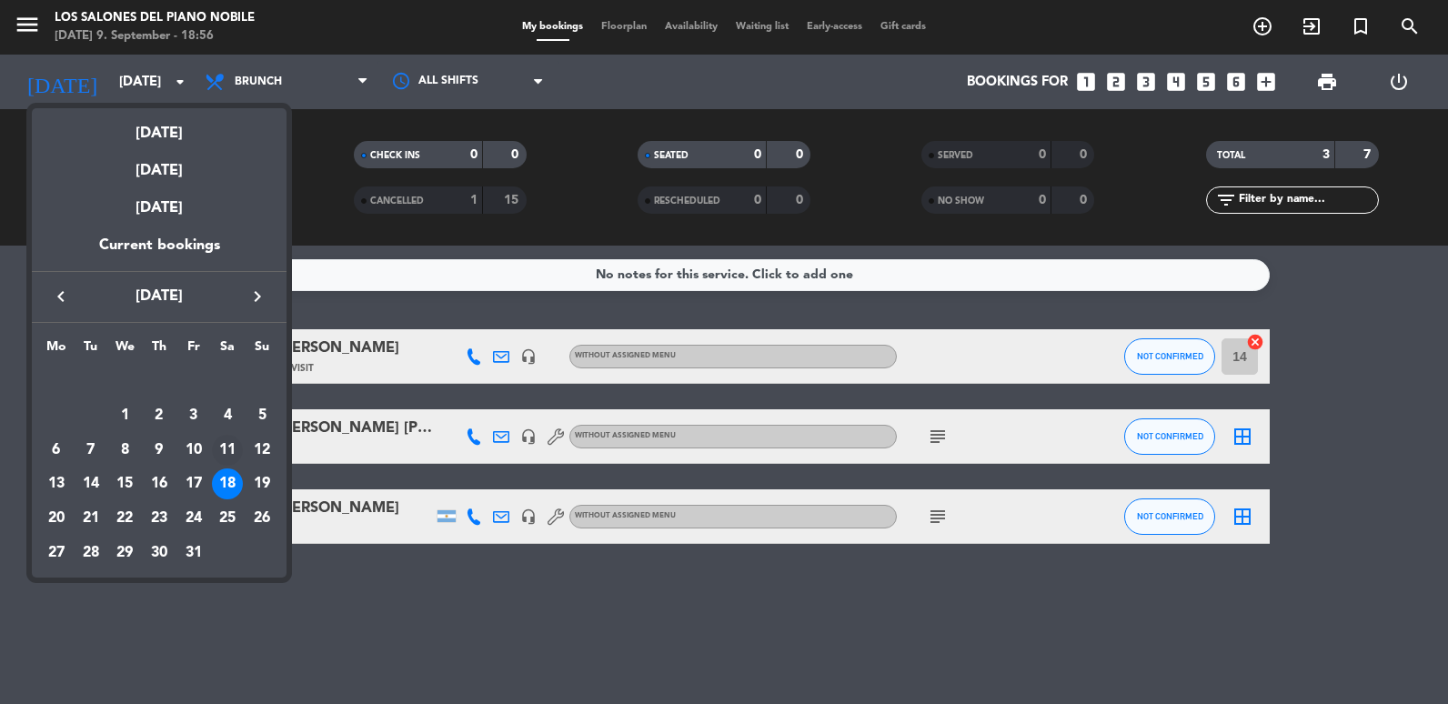
click at [226, 440] on div "11" at bounding box center [227, 450] width 31 height 31
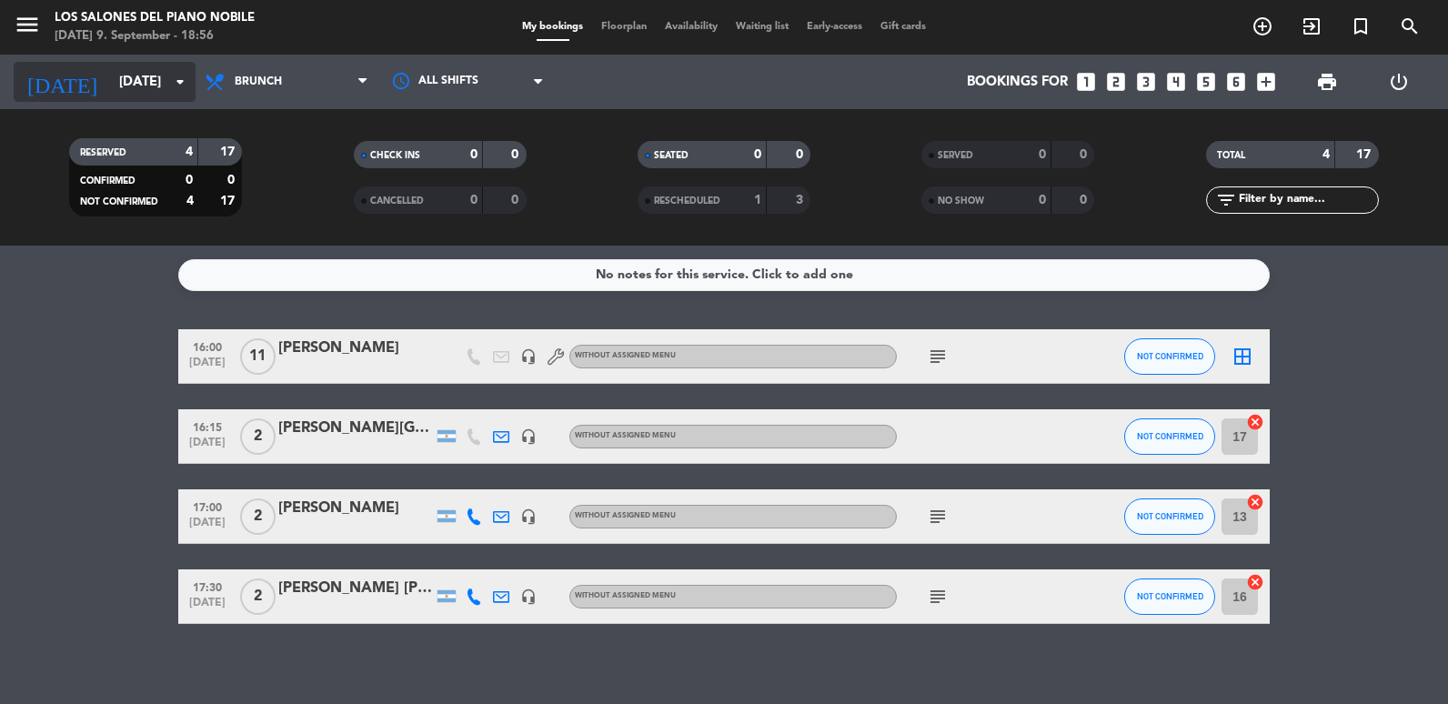
click at [136, 81] on input "[DATE]" at bounding box center [197, 82] width 175 height 34
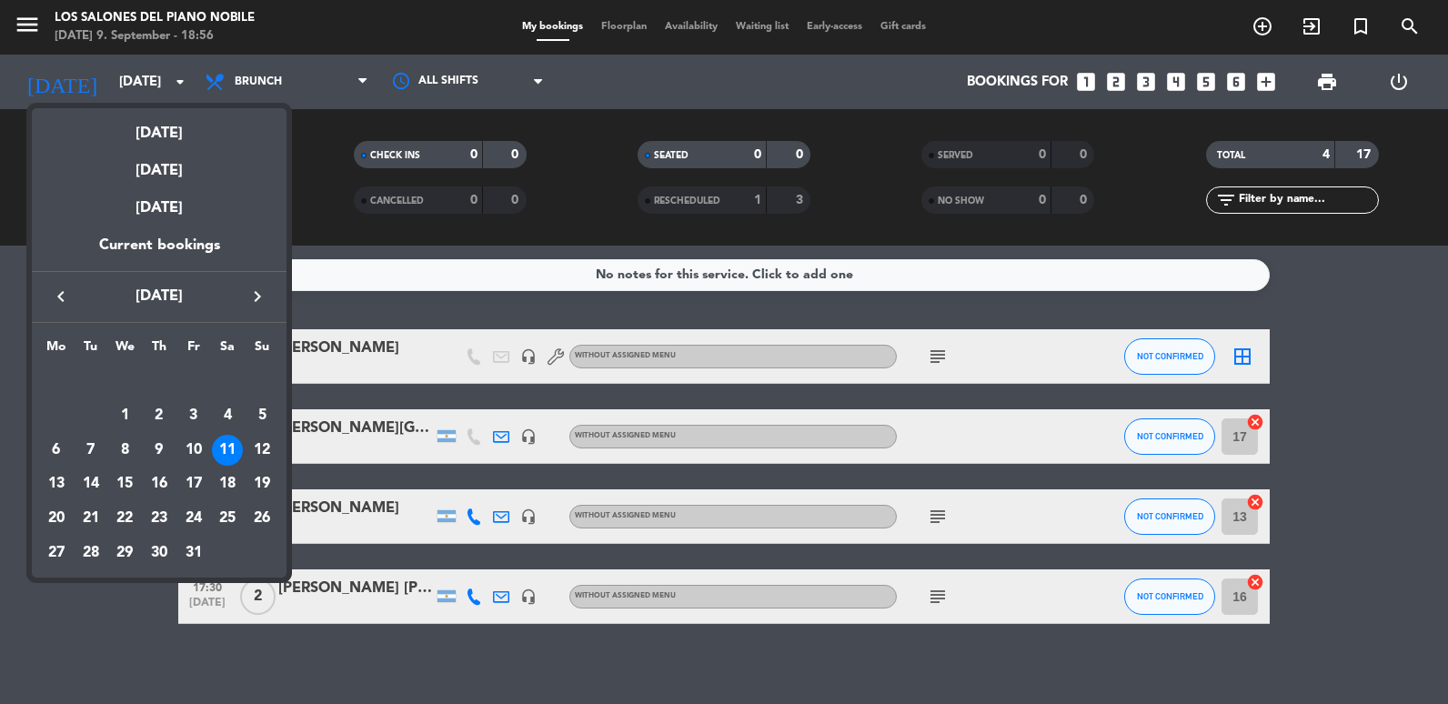
click at [58, 301] on icon "keyboard_arrow_left" at bounding box center [61, 297] width 22 height 22
click at [232, 449] on div "13" at bounding box center [227, 450] width 31 height 31
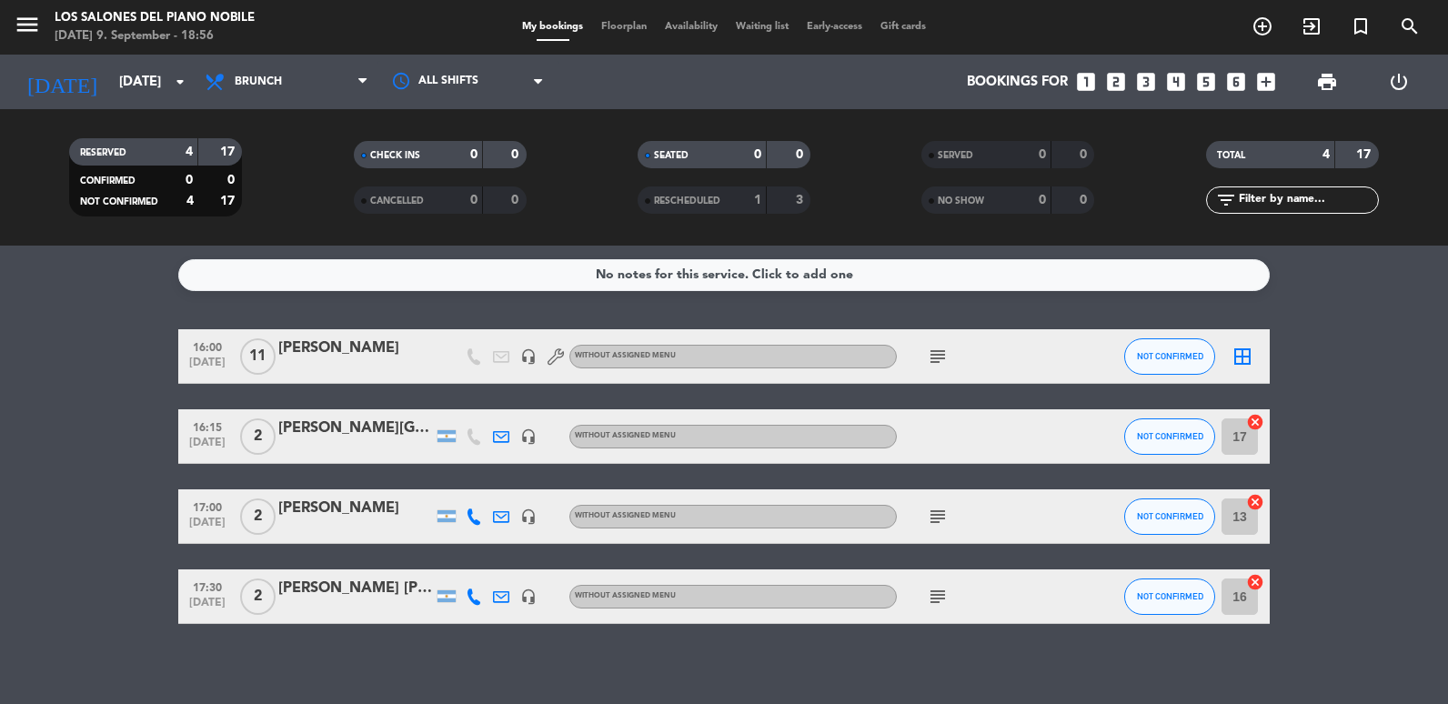
type input "[DATE]"
